Goal: Task Accomplishment & Management: Manage account settings

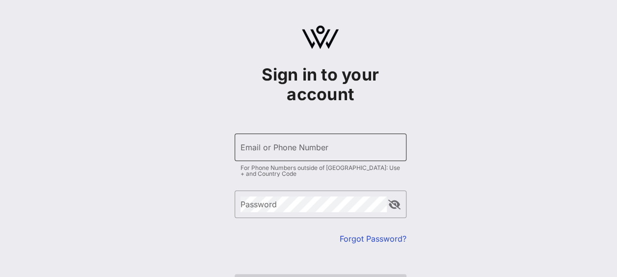
click at [312, 145] on input "Email or Phone Number" at bounding box center [320, 147] width 160 height 16
type input "[PERSON_NAME][EMAIL_ADDRESS][DOMAIN_NAME]"
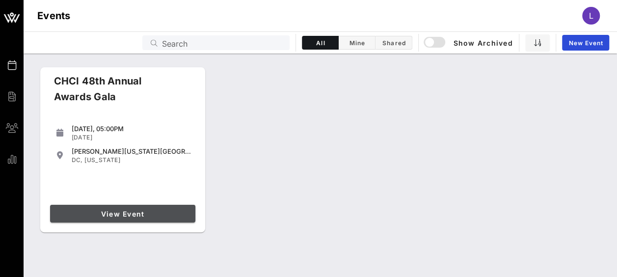
click at [149, 214] on span "View Event" at bounding box center [122, 213] width 137 height 8
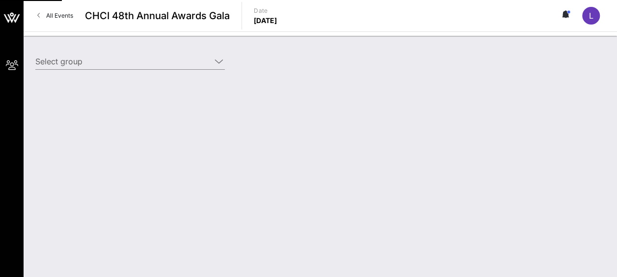
type input "Amgen (Amgen) [[PERSON_NAME], [EMAIL_ADDRESS][DOMAIN_NAME]]; [[PERSON_NAME], [P…"
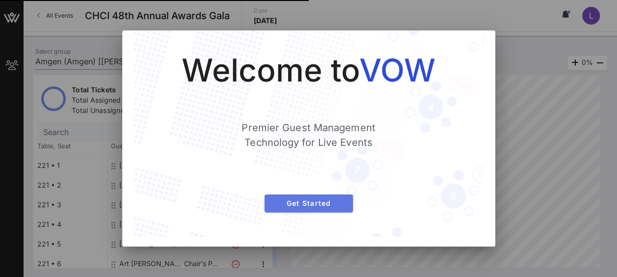
click at [305, 203] on span "Get Started" at bounding box center [308, 203] width 73 height 8
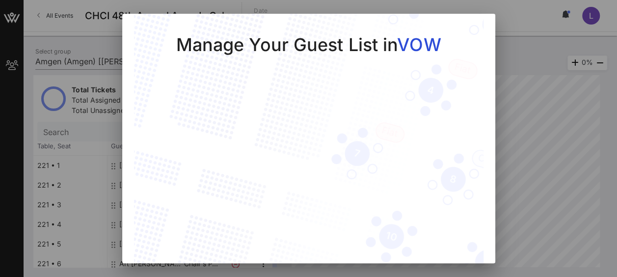
scroll to position [35, 0]
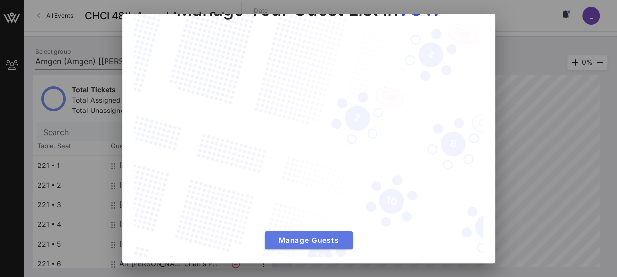
click at [297, 235] on span "Manage Guests" at bounding box center [308, 239] width 73 height 8
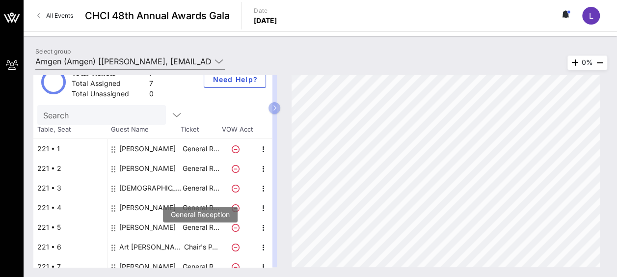
scroll to position [26, 0]
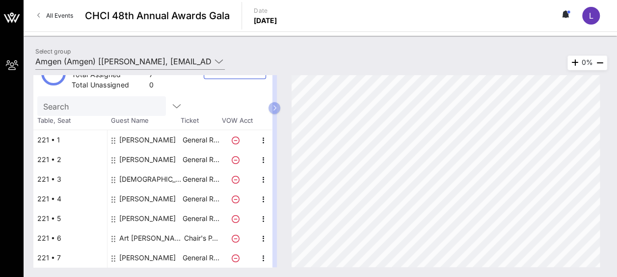
click at [138, 219] on div "[PERSON_NAME]" at bounding box center [147, 218] width 56 height 20
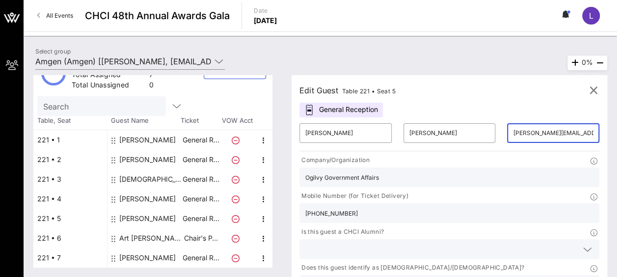
click at [513, 134] on input "[PERSON_NAME][EMAIL_ADDRESS][PERSON_NAME][DOMAIN_NAME]" at bounding box center [553, 133] width 80 height 16
click at [124, 236] on div "Art [PERSON_NAME]" at bounding box center [150, 238] width 62 height 20
type input "Art"
type input "[PERSON_NAME]"
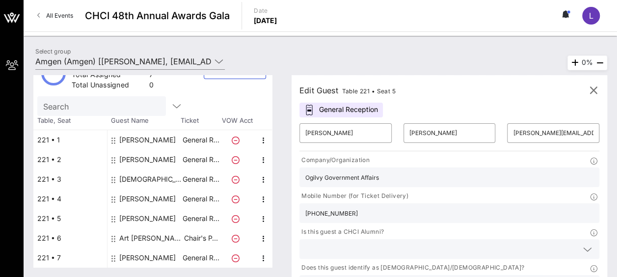
type input "[EMAIL_ADDRESS][PERSON_NAME][DOMAIN_NAME]"
type input "AstraZeneca"
type input "[PHONE_NUMBER]"
click at [169, 199] on div "[PERSON_NAME]" at bounding box center [147, 199] width 56 height 20
type input "[PERSON_NAME]"
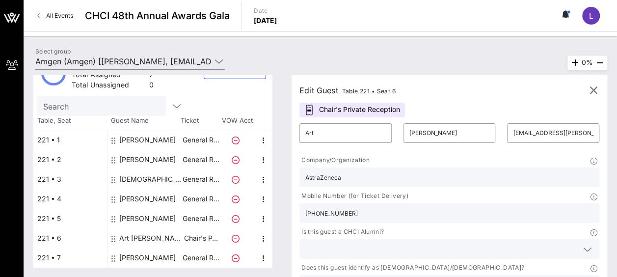
type input "[PERSON_NAME]"
type input "[EMAIL_ADDRESS][DOMAIN_NAME]"
type input "Amgen"
type input "[PHONE_NUMBER]"
click at [513, 133] on input "[EMAIL_ADDRESS][DOMAIN_NAME]" at bounding box center [553, 133] width 80 height 16
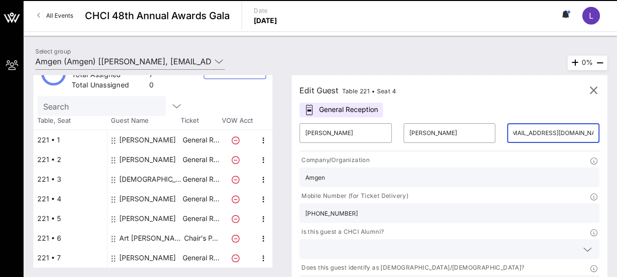
scroll to position [0, 11]
